Goal: Communication & Community: Answer question/provide support

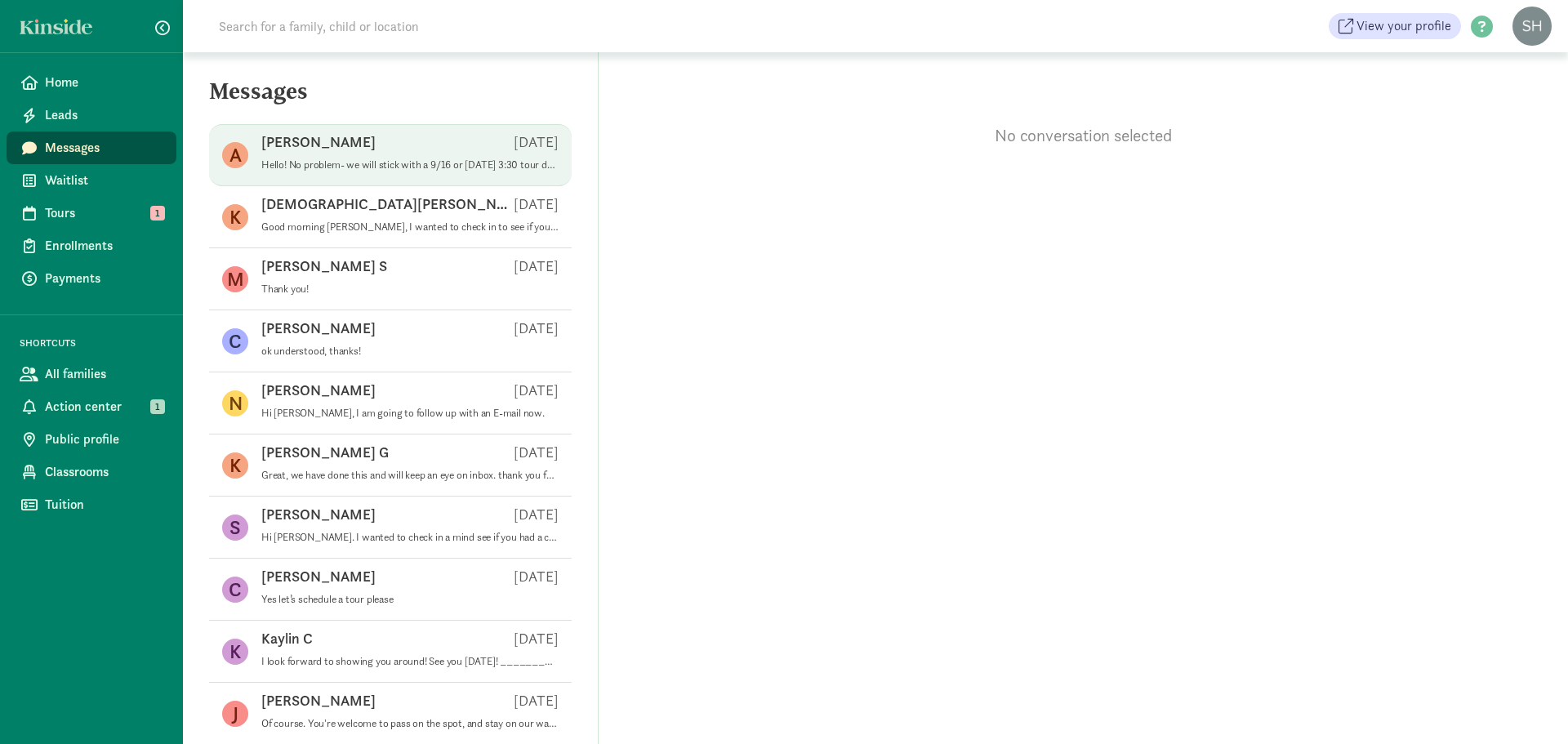
click at [322, 176] on span "[PERSON_NAME] J [DATE] Hello! No problem- we will stick with a 9/16 or [DATE] 3…" at bounding box center [410, 155] width 297 height 46
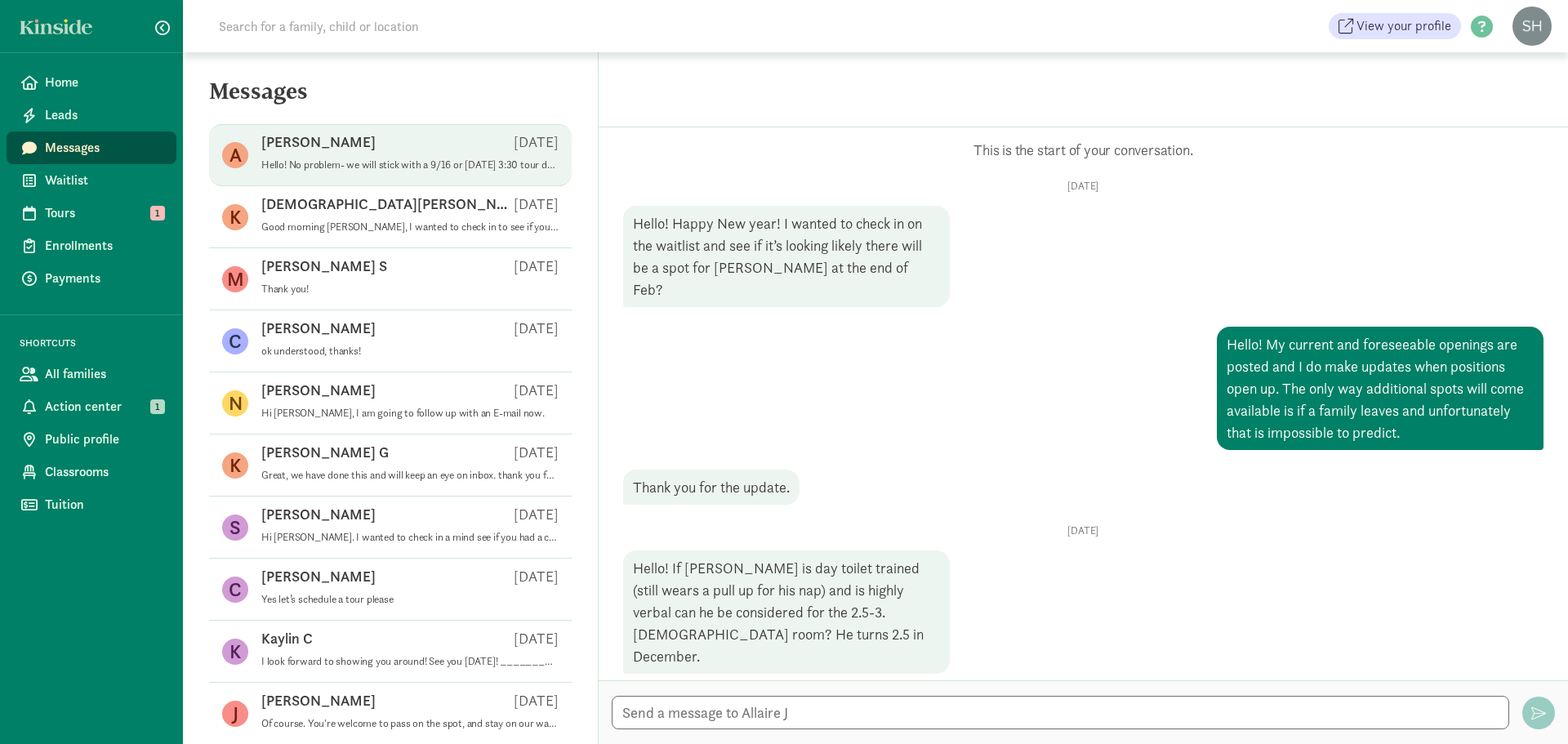
scroll to position [1011, 0]
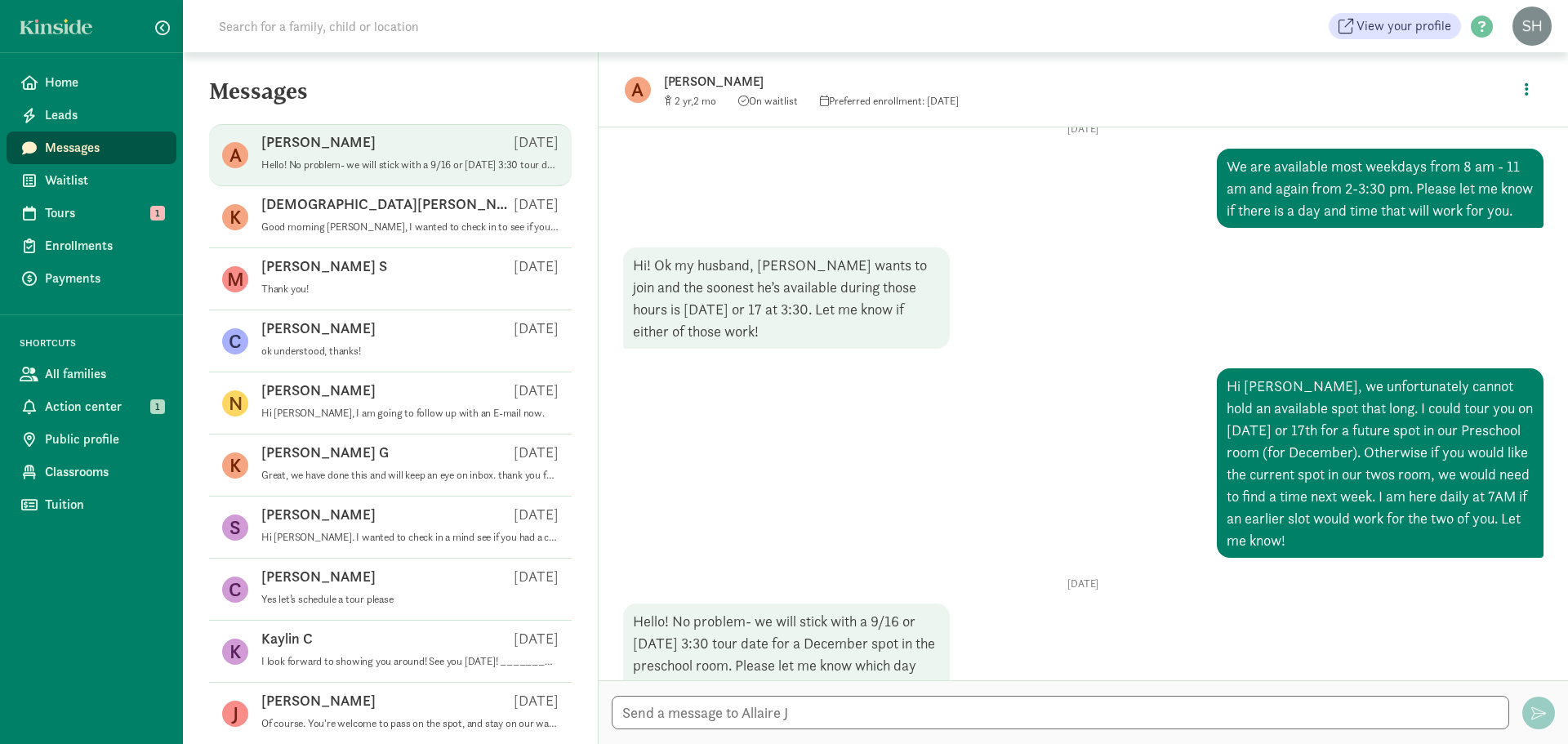
drag, startPoint x: 860, startPoint y: 652, endPoint x: 728, endPoint y: 622, distance: 135.4
click at [728, 349] on div "Hello! No problem- we will stick with a 9/16 or [DATE] 3:30 tour date for a Dec…" at bounding box center [786, 297] width 327 height 101
click at [878, 711] on textarea at bounding box center [1060, 713] width 898 height 34
drag, startPoint x: 865, startPoint y: 651, endPoint x: 721, endPoint y: 594, distance: 154.9
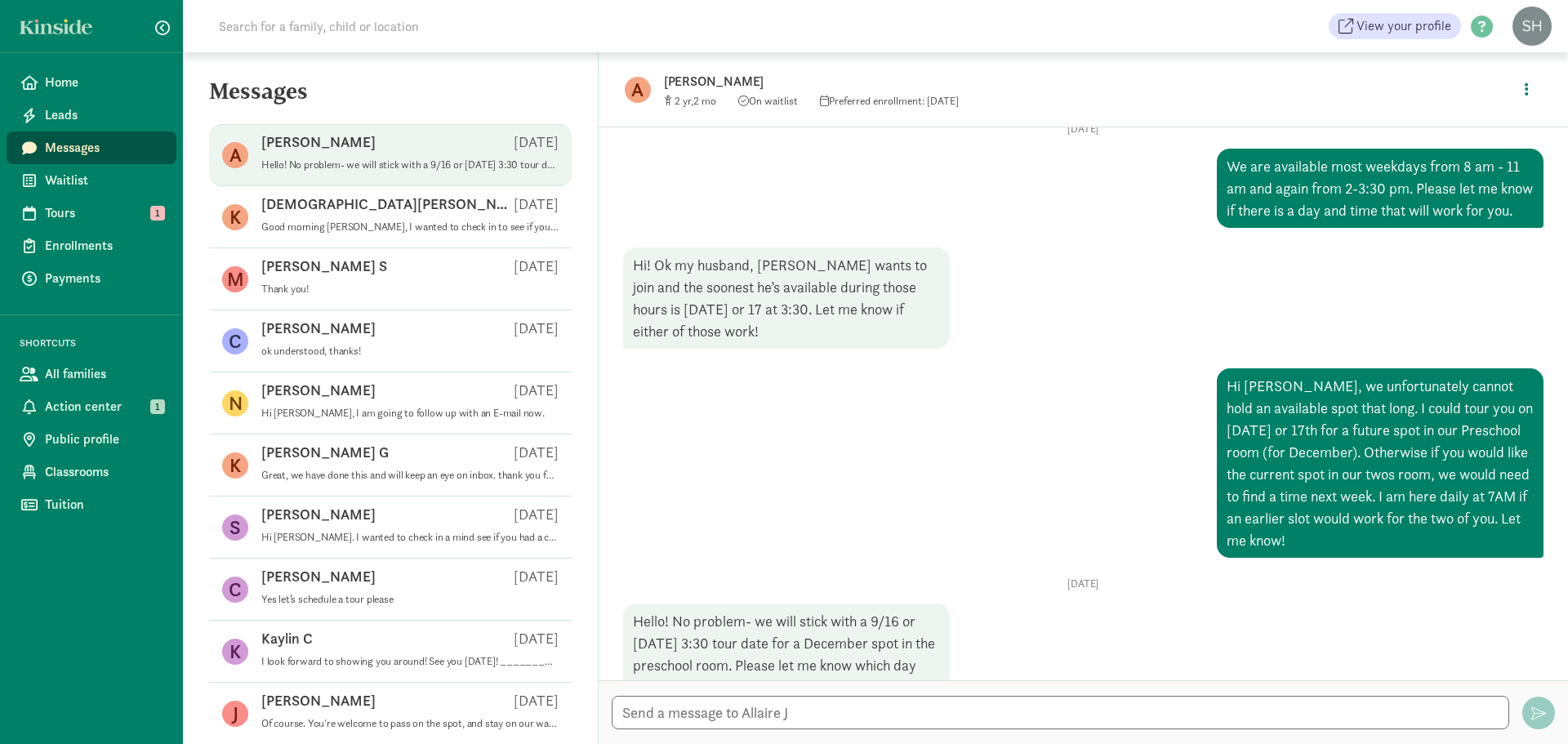
click at [721, 349] on div "Hello! No problem- we will stick with a 9/16 or [DATE] 3:30 tour date for a Dec…" at bounding box center [786, 297] width 327 height 101
click at [795, 720] on textarea at bounding box center [1060, 713] width 898 height 34
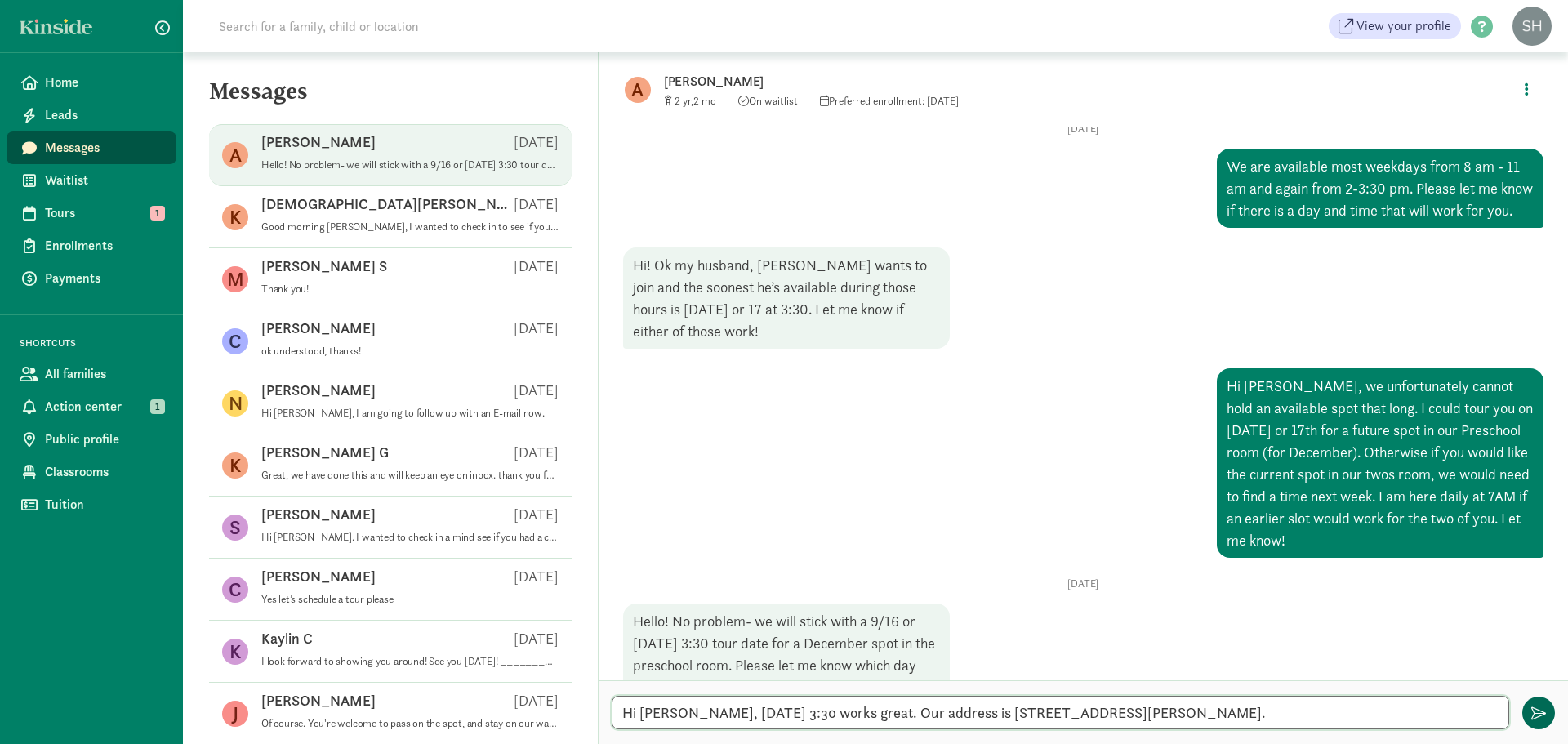
type textarea "Hi [PERSON_NAME], [DATE] 3:30 works great. Our address is [STREET_ADDRESS][PERS…"
click at [1539, 716] on span "button" at bounding box center [1539, 713] width 15 height 15
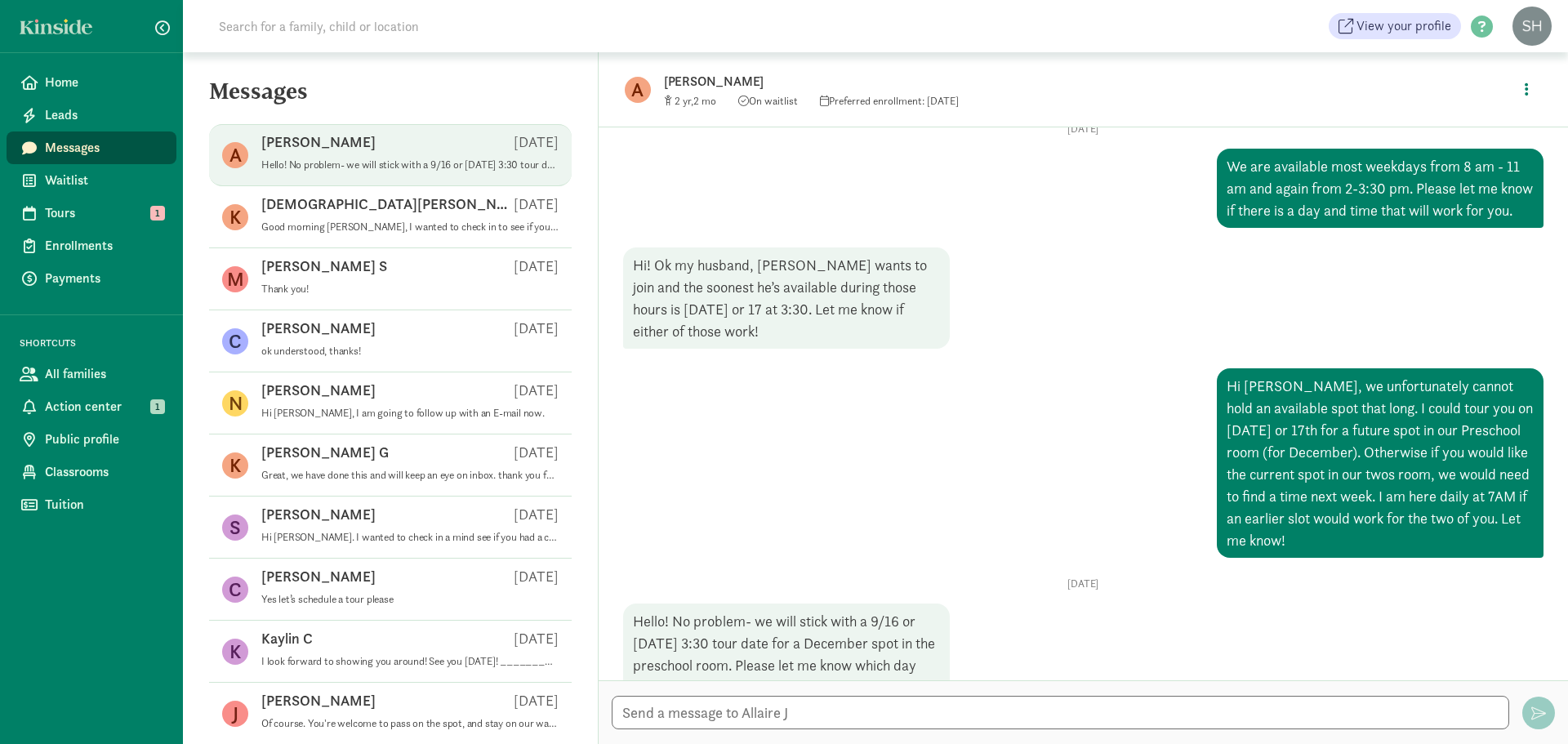
scroll to position [1087, 0]
